Goal: Information Seeking & Learning: Understand process/instructions

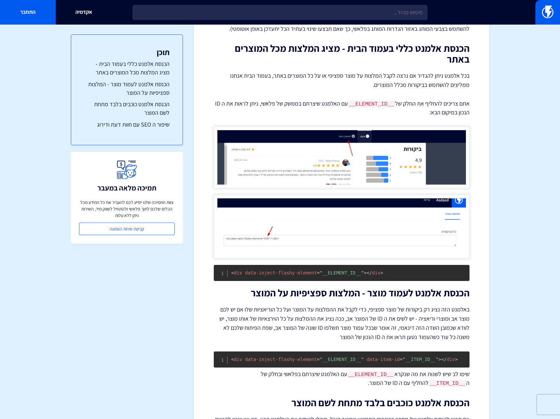
scroll to position [107, 0]
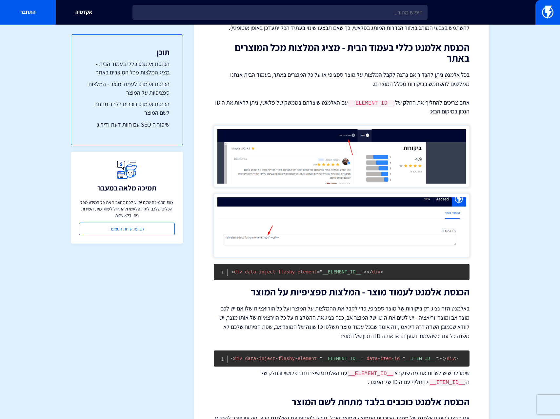
click at [487, 223] on div "מרכז תמיכה ביקורות הטמעת Flashy Reviews באתר קאסטום / Custom ההטמעה של Flashy R…" at bounding box center [341, 228] width 295 height 602
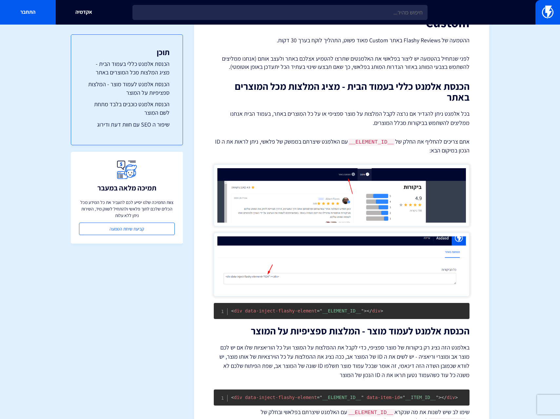
scroll to position [0, 0]
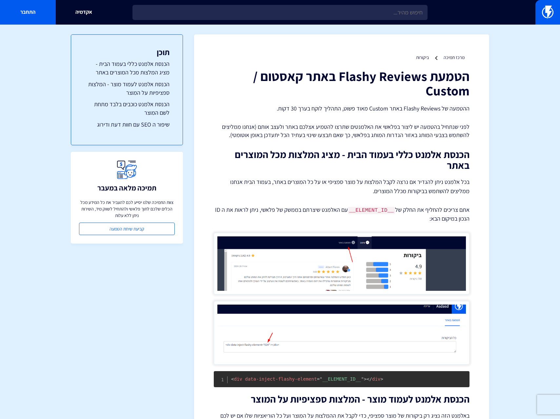
click at [477, 271] on div "מרכז תמיכה ביקורות הטמעת Flashy Reviews באתר קאסטום / Custom ההטמעה של Flashy R…" at bounding box center [341, 335] width 295 height 602
click at [359, 210] on code "__ELEMENT_ID__" at bounding box center [371, 210] width 47 height 7
click at [367, 217] on p "אתם צריכים להחליף את החלק של __ELEMENT_ID__ עם האלמנט שיצרתם בממשק של פלאשי, ני…" at bounding box center [342, 213] width 256 height 17
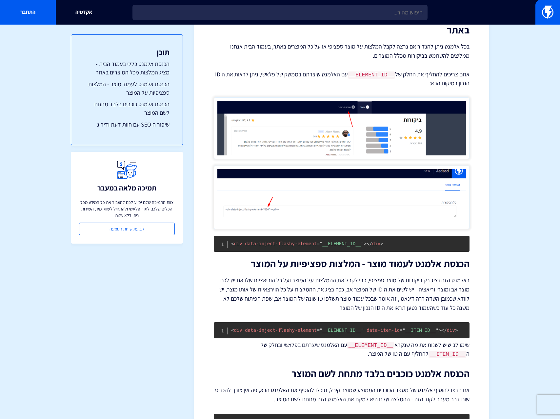
scroll to position [139, 0]
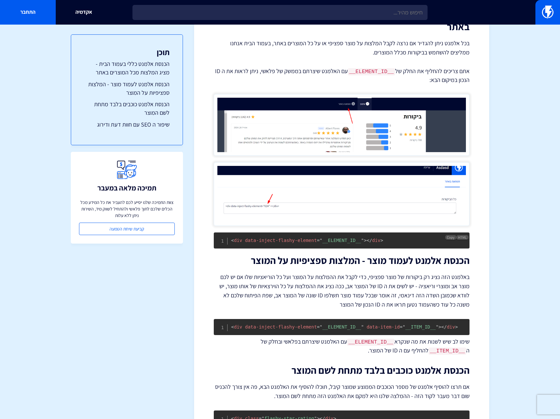
click at [360, 238] on span "= " __ELEMENT_ID__ "" at bounding box center [340, 240] width 47 height 5
click at [377, 269] on div "הטמעת Flashy Reviews באתר קאסטום / Custom ההטמעה של Flashy Reviews באתר Custom …" at bounding box center [342, 199] width 256 height 538
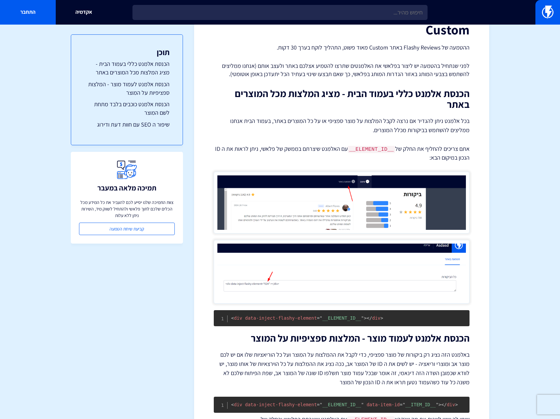
scroll to position [0, 0]
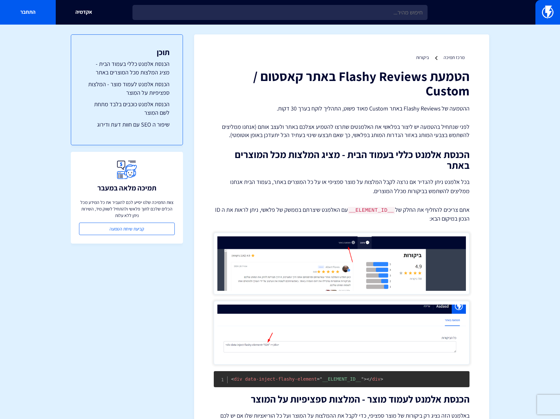
click at [369, 108] on p "ההטמעה של Flashy Reviews באתר Custom מאוד פשוט, התהליך לוקח בערך 30 דקות." at bounding box center [342, 108] width 256 height 9
click at [335, 101] on div "הטמעת Flashy Reviews באתר קאסטום / Custom ההטמעה של Flashy Reviews באתר Custom …" at bounding box center [342, 338] width 256 height 538
